Goal: Task Accomplishment & Management: Use online tool/utility

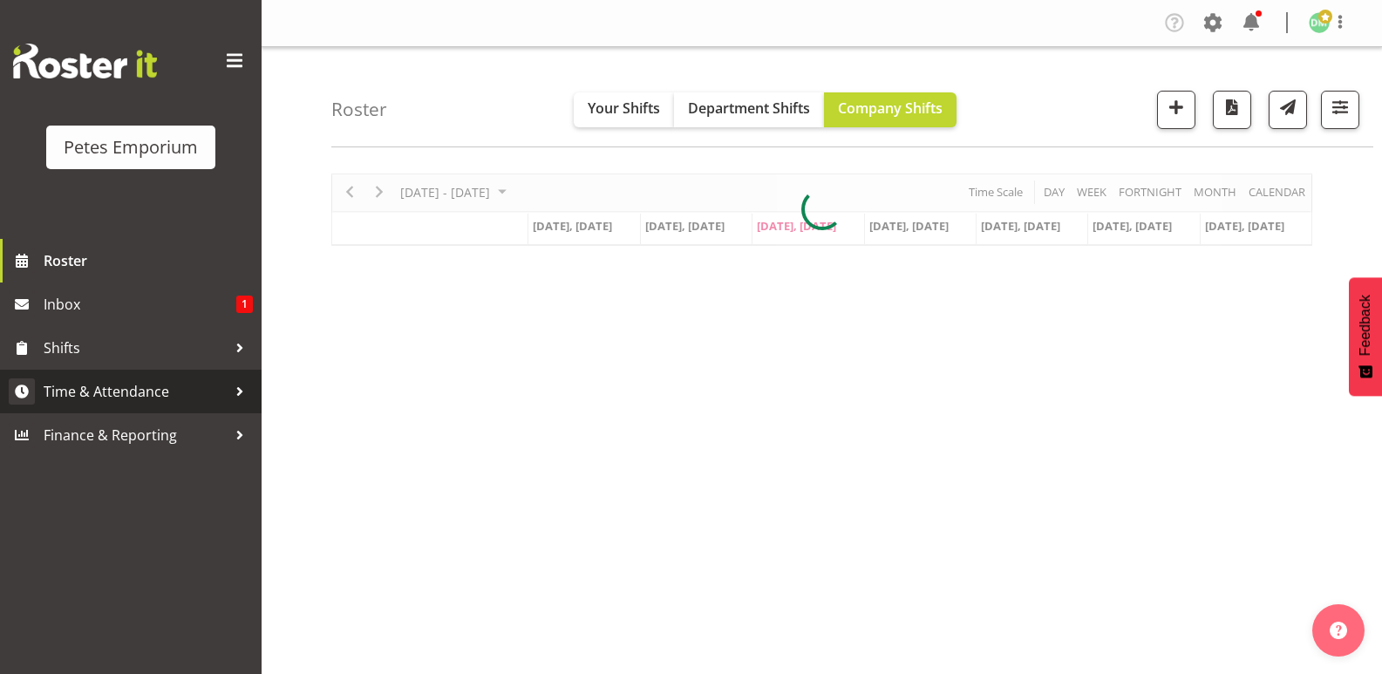
click at [151, 384] on span "Time & Attendance" at bounding box center [135, 391] width 183 height 26
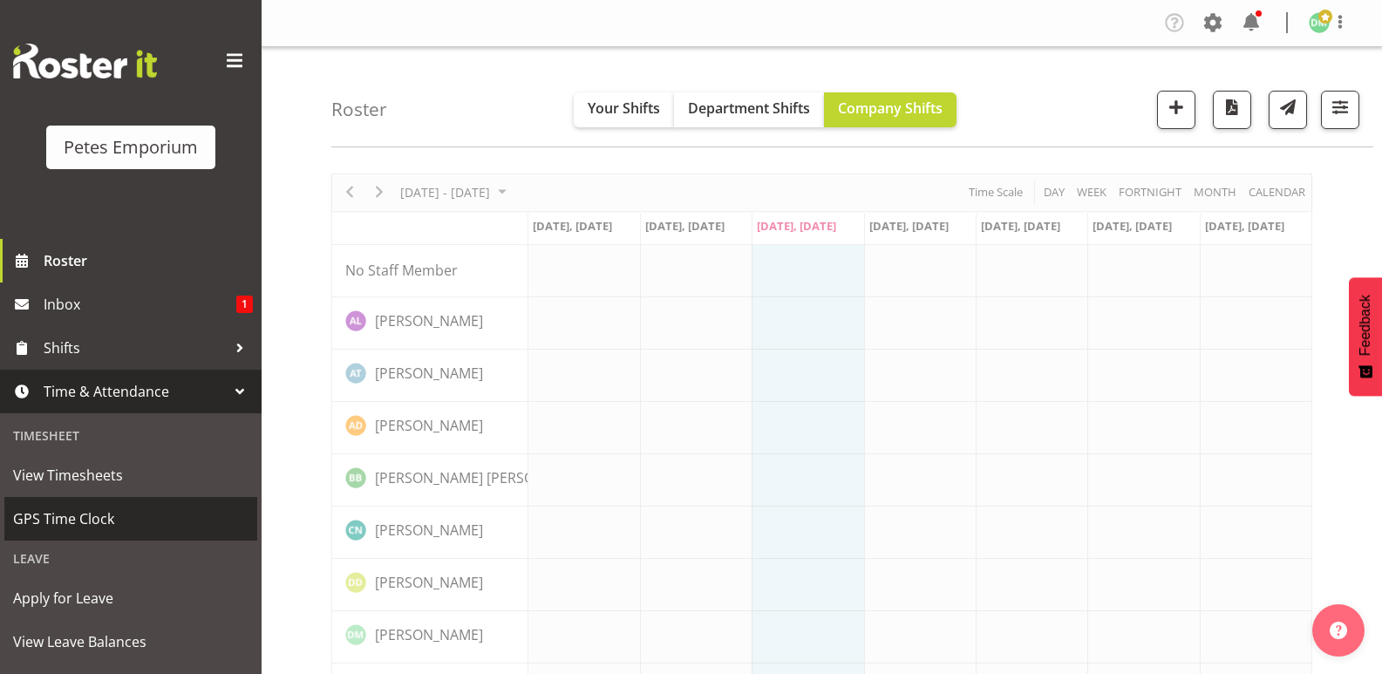
click at [101, 525] on span "GPS Time Clock" at bounding box center [130, 519] width 235 height 26
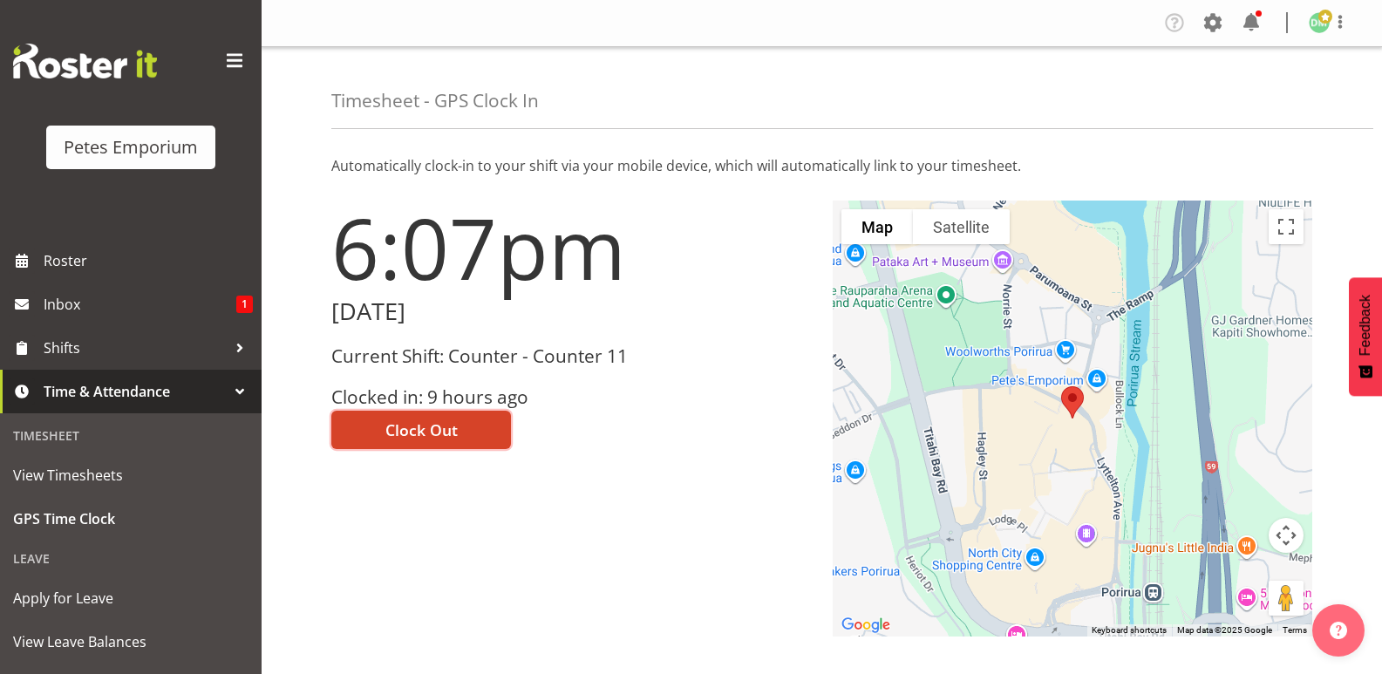
click at [440, 421] on span "Clock Out" at bounding box center [421, 429] width 72 height 23
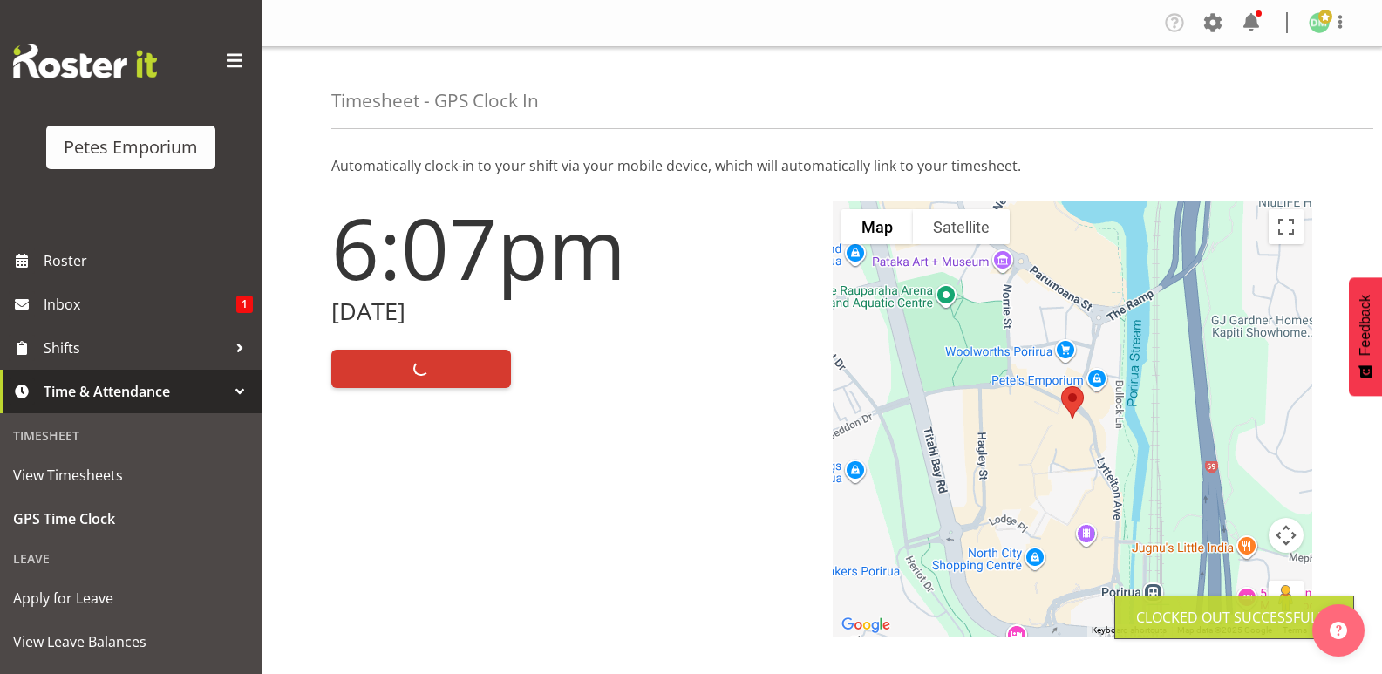
click at [1324, 22] on span at bounding box center [1325, 17] width 14 height 14
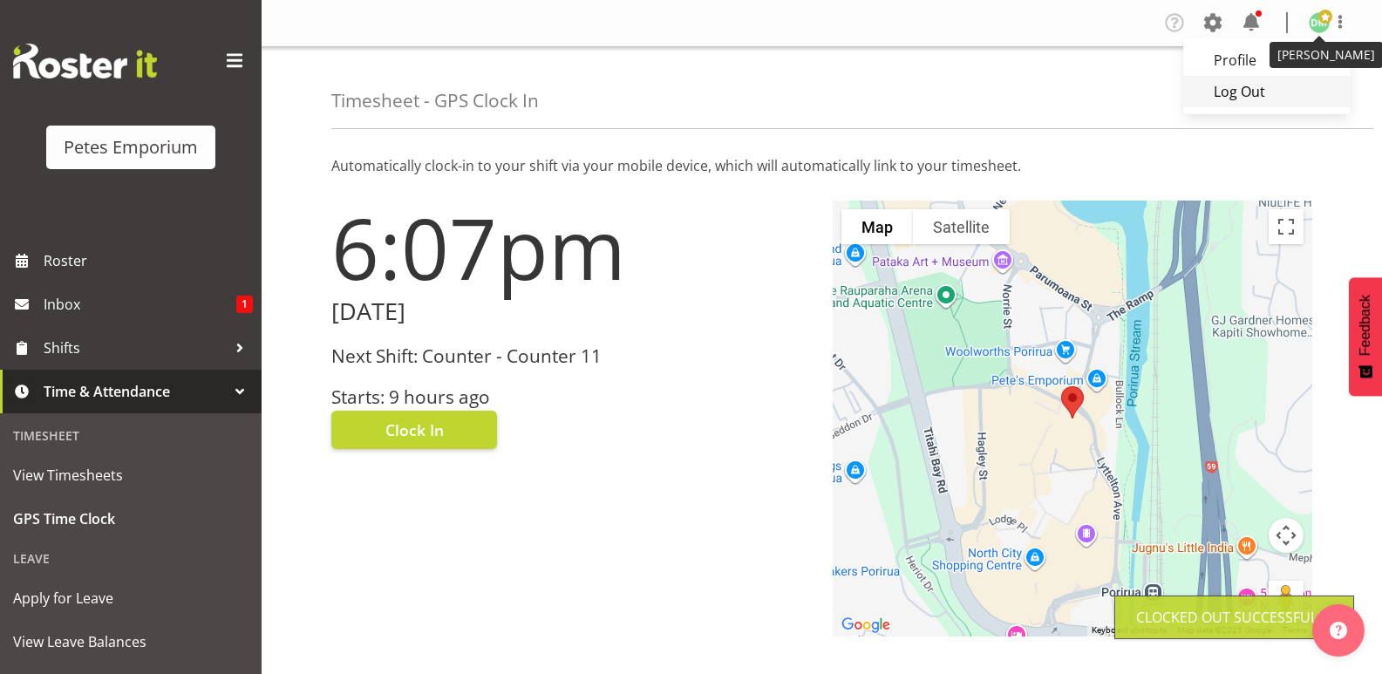
click at [1239, 98] on link "Log Out" at bounding box center [1266, 91] width 167 height 31
